Goal: Information Seeking & Learning: Learn about a topic

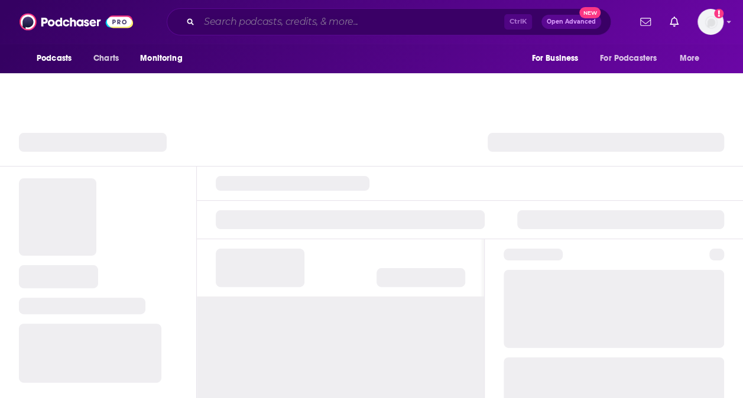
click at [268, 26] on input "Search podcasts, credits, & more..." at bounding box center [351, 21] width 305 height 19
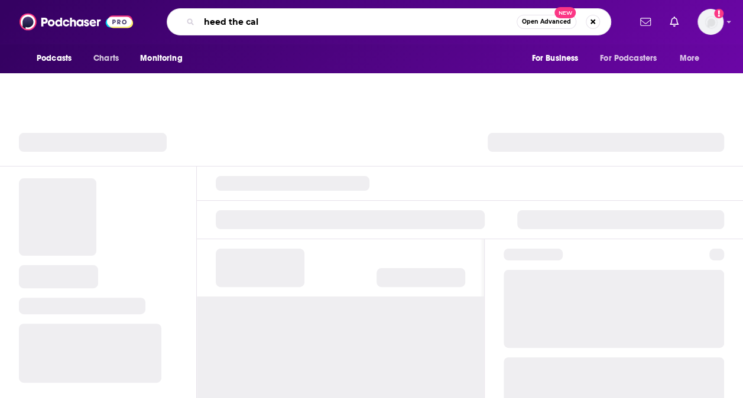
type input "heed the call"
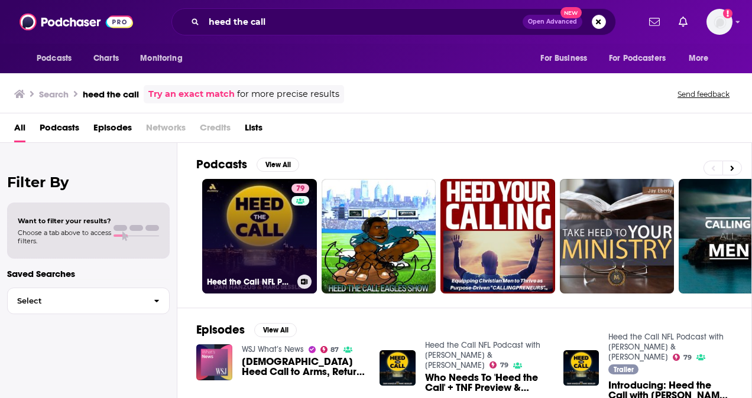
click at [275, 209] on link "79 Heed the Call NFL Podcast with [PERSON_NAME] & [PERSON_NAME]" at bounding box center [259, 236] width 115 height 115
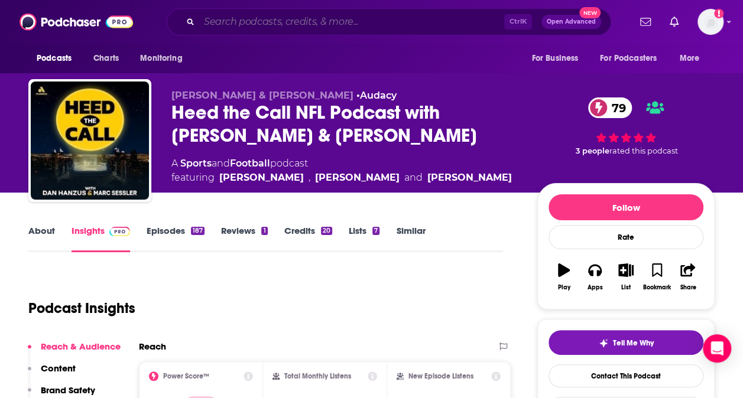
click at [274, 19] on input "Search podcasts, credits, & more..." at bounding box center [351, 21] width 305 height 19
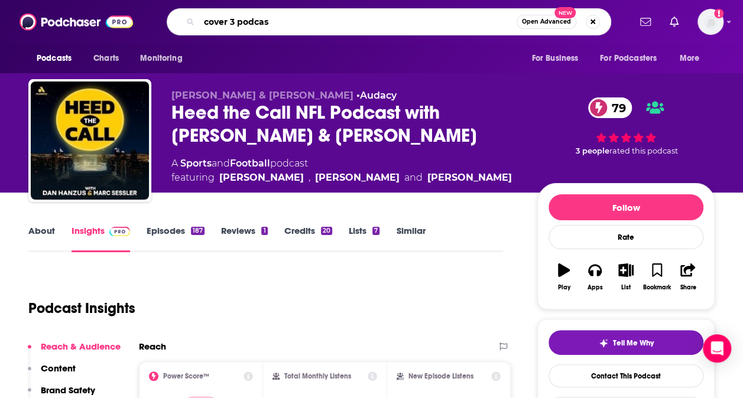
type input "cover 3 podcast"
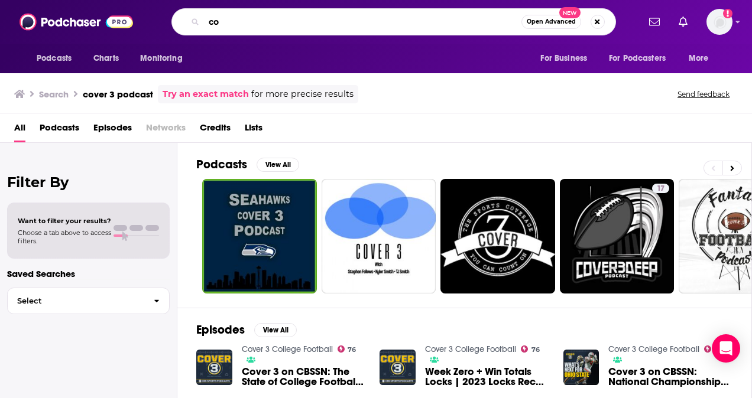
type input "c"
